Goal: Check status: Check status

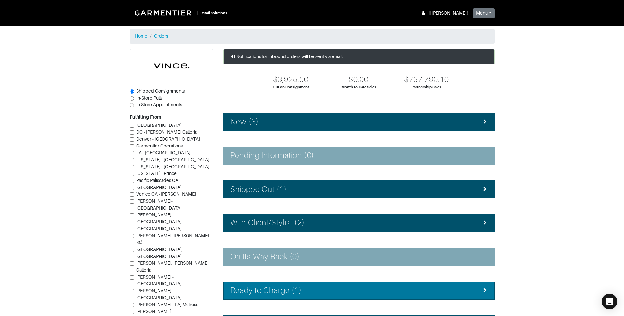
click at [287, 289] on h4 "Ready to Charge (1)" at bounding box center [266, 291] width 72 height 10
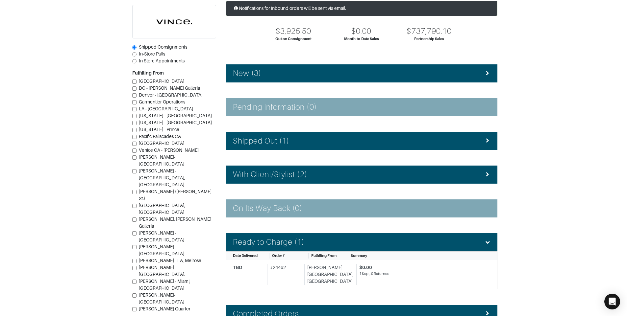
scroll to position [66, 0]
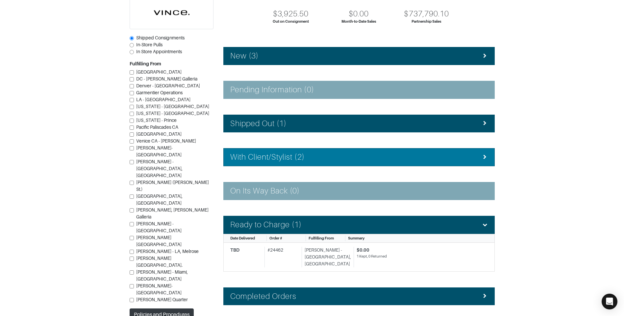
click at [301, 165] on li "With Client/Stylist (2)" at bounding box center [358, 157] width 271 height 18
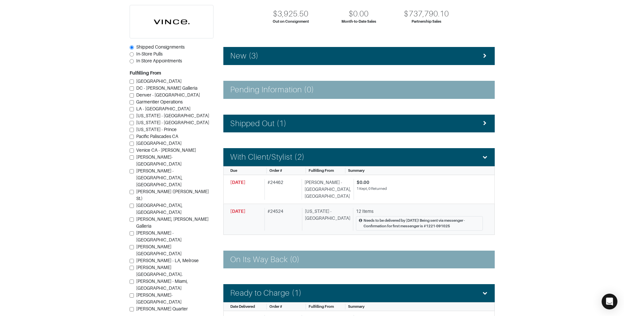
click at [322, 208] on div "[US_STATE] - [GEOGRAPHIC_DATA]" at bounding box center [326, 219] width 48 height 23
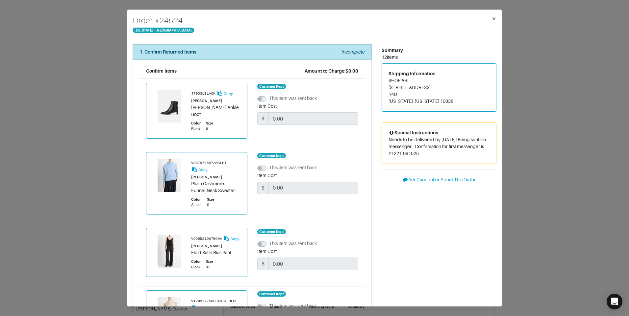
click at [574, 73] on div "Order # 24524 New York - 5th Avenue × 1. Confirm Returned Items Incomplete Conf…" at bounding box center [314, 158] width 629 height 316
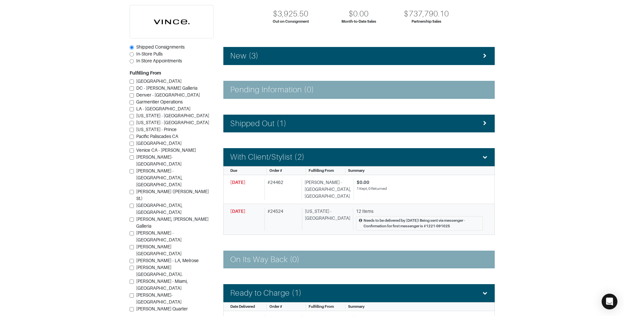
click at [298, 208] on div "# 24524" at bounding box center [281, 219] width 35 height 23
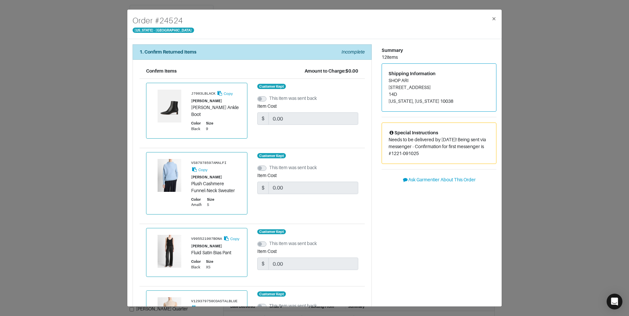
drag, startPoint x: 385, startPoint y: 87, endPoint x: 424, endPoint y: 89, distance: 38.8
click at [424, 89] on address "SHOP ARI 113 Nassau Street 14D New York, New York 10038" at bounding box center [438, 91] width 101 height 28
copy address "113 Nassau Street"
drag, startPoint x: 194, startPoint y: 21, endPoint x: 156, endPoint y: 25, distance: 39.0
click at [156, 25] on div "Order # 24524 New York - 5th Avenue ×" at bounding box center [314, 25] width 374 height 30
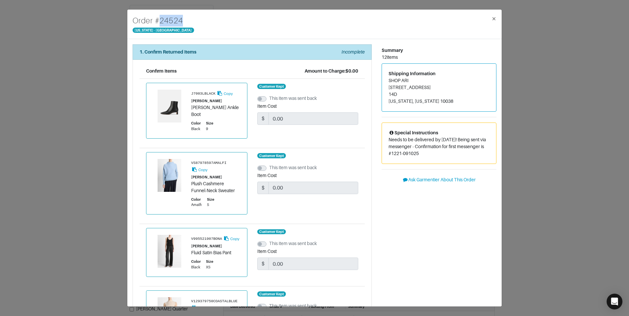
copy h4 "# 24524"
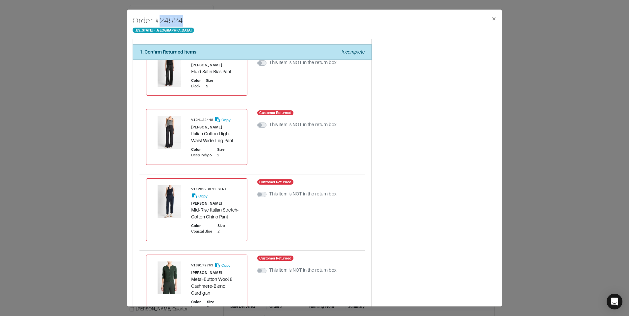
scroll to position [696, 0]
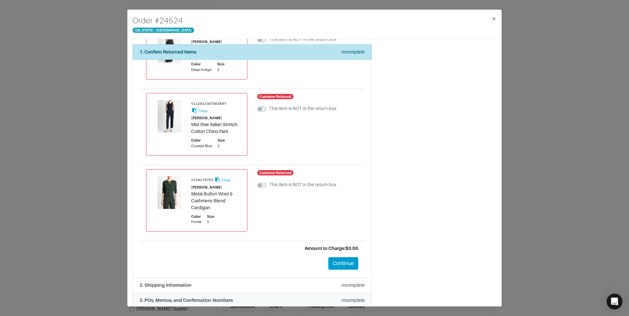
click at [186, 298] on strong "3. POs, Memos, and Confirmation Numbers" at bounding box center [185, 300] width 93 height 5
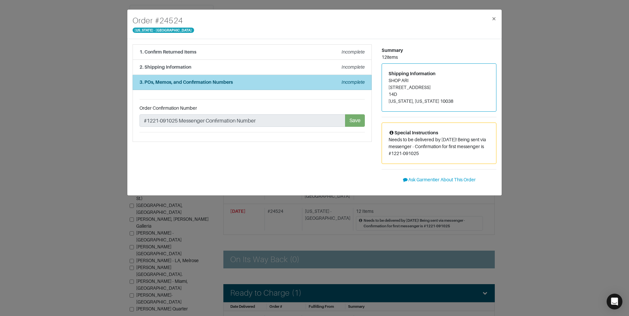
scroll to position [0, 0]
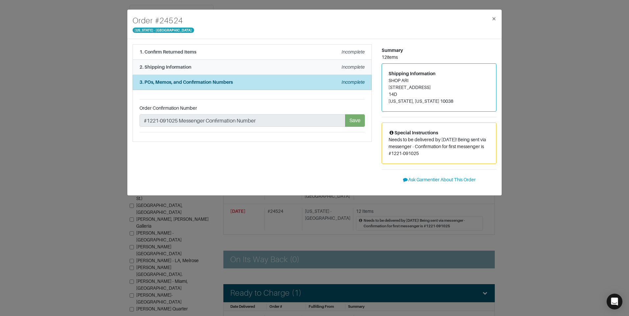
click at [204, 68] on div "2. Shipping Information Incomplete" at bounding box center [251, 67] width 225 height 7
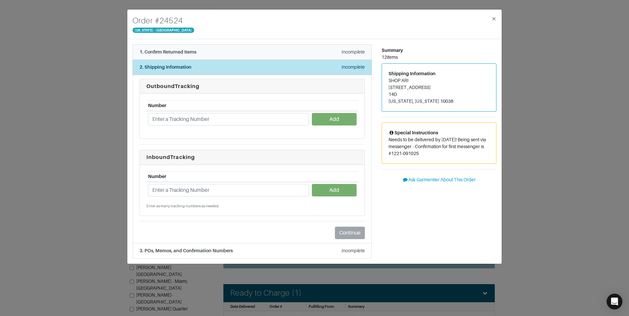
drag, startPoint x: 202, startPoint y: 51, endPoint x: 203, endPoint y: 55, distance: 3.4
click at [203, 51] on div "1. Confirm Returned Items Incomplete" at bounding box center [251, 52] width 225 height 7
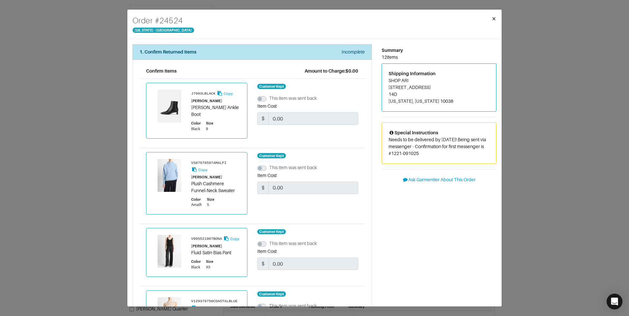
click at [495, 15] on span "×" at bounding box center [493, 18] width 5 height 9
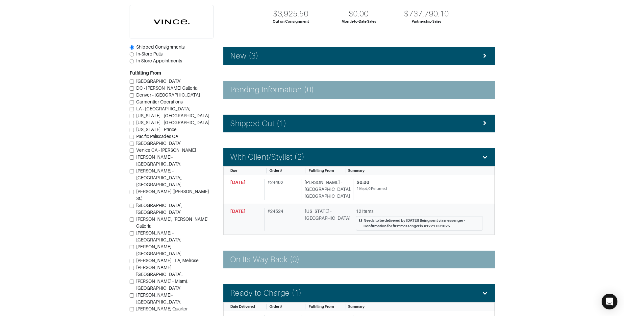
click at [353, 208] on div "12 Items Needs to be delivered by Friday 9/12! Being sent via messenger - Confi…" at bounding box center [418, 219] width 130 height 23
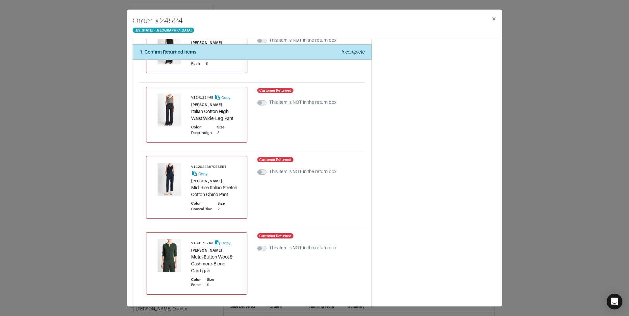
scroll to position [696, 0]
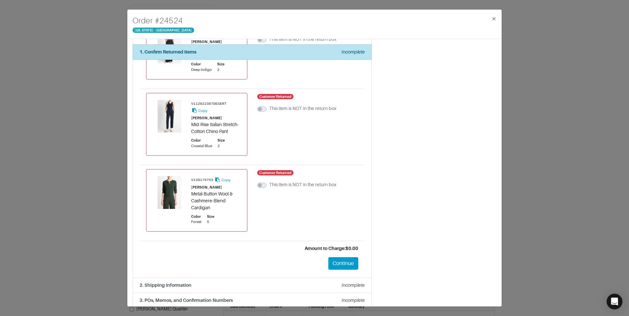
click at [218, 299] on li "3. POs, Memos, and Confirmation Numbers Incomplete" at bounding box center [251, 300] width 239 height 15
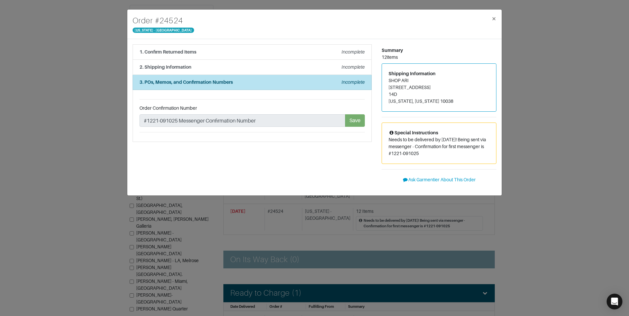
scroll to position [0, 0]
